Goal: Information Seeking & Learning: Learn about a topic

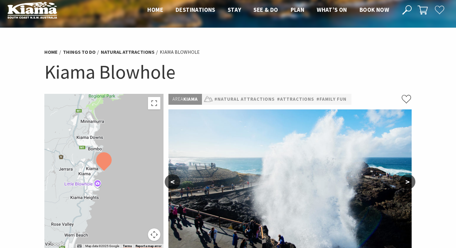
scroll to position [6, 0]
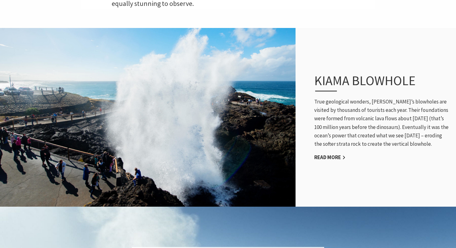
scroll to position [293, 0]
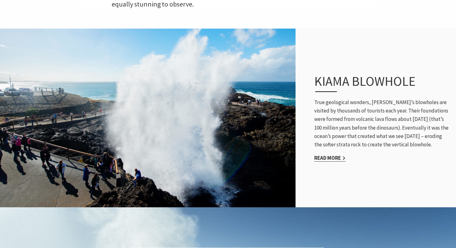
click at [331, 154] on link "Read More" at bounding box center [329, 157] width 31 height 7
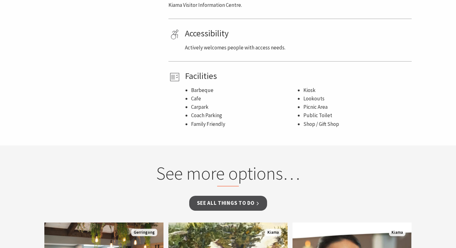
scroll to position [428, 0]
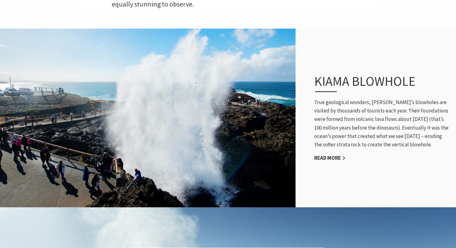
scroll to position [203, 455]
drag, startPoint x: 385, startPoint y: 100, endPoint x: 449, endPoint y: 135, distance: 72.8
click at [449, 135] on p "True geological wonders, Kiama’s blowholes are visited by thousands of tourists…" at bounding box center [382, 123] width 136 height 51
copy p "Their foundations were formed from volcanic lava flows about 260 million years …"
